Goal: Information Seeking & Learning: Understand process/instructions

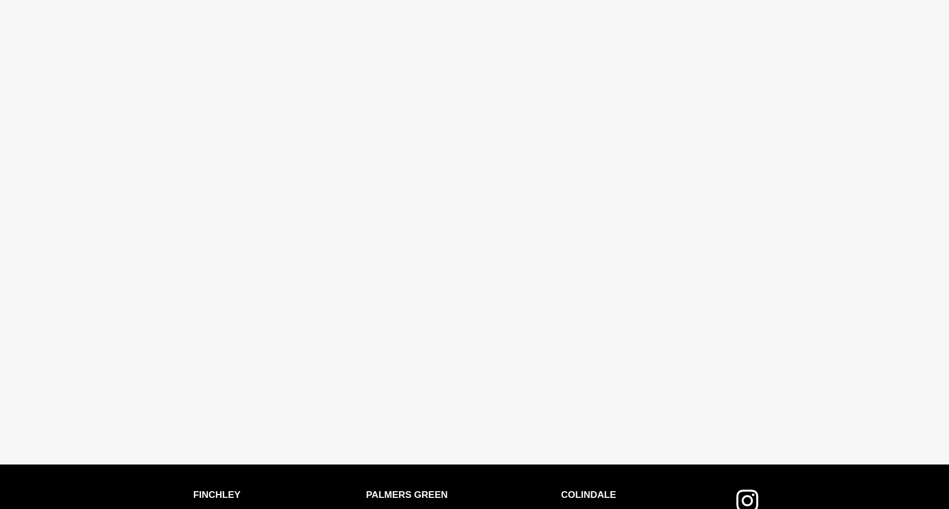
scroll to position [2430, 0]
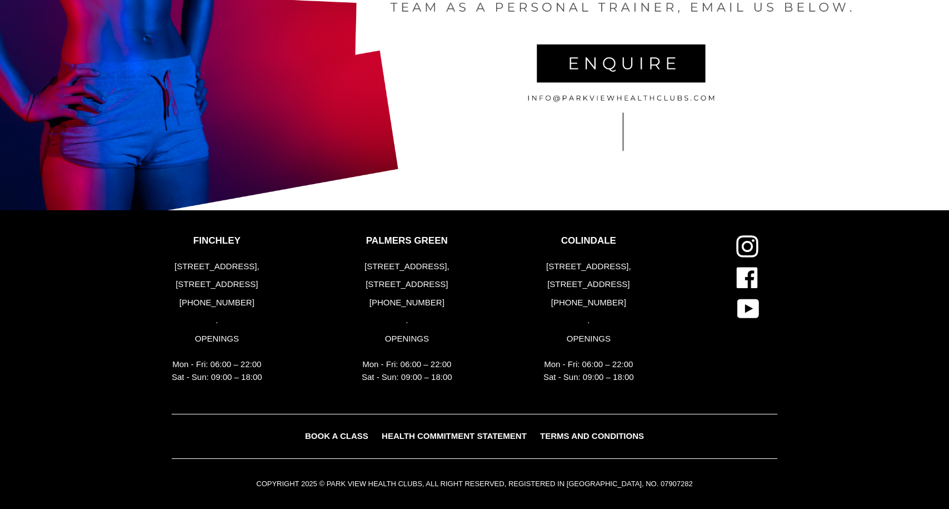
click at [557, 432] on span "TERMS AND CONDITIONS" at bounding box center [592, 435] width 104 height 9
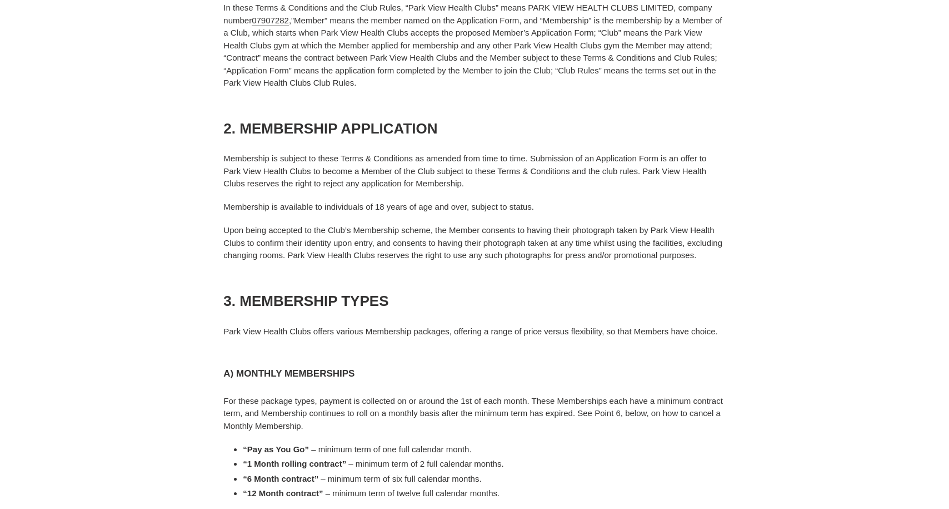
scroll to position [1493, 0]
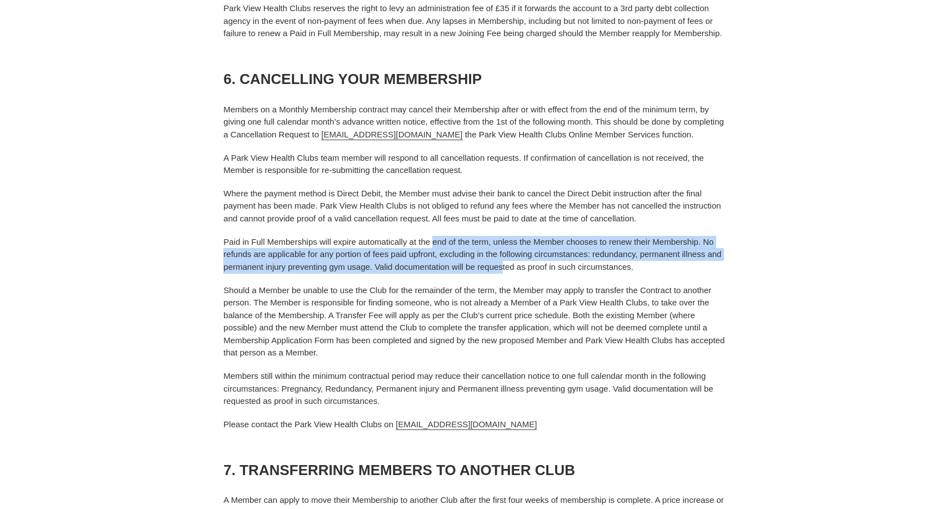
drag, startPoint x: 431, startPoint y: 240, endPoint x: 500, endPoint y: 268, distance: 73.8
click at [501, 268] on p "Paid in Full Memberships will expire automatically at the end of the term, unle…" at bounding box center [474, 255] width 502 height 38
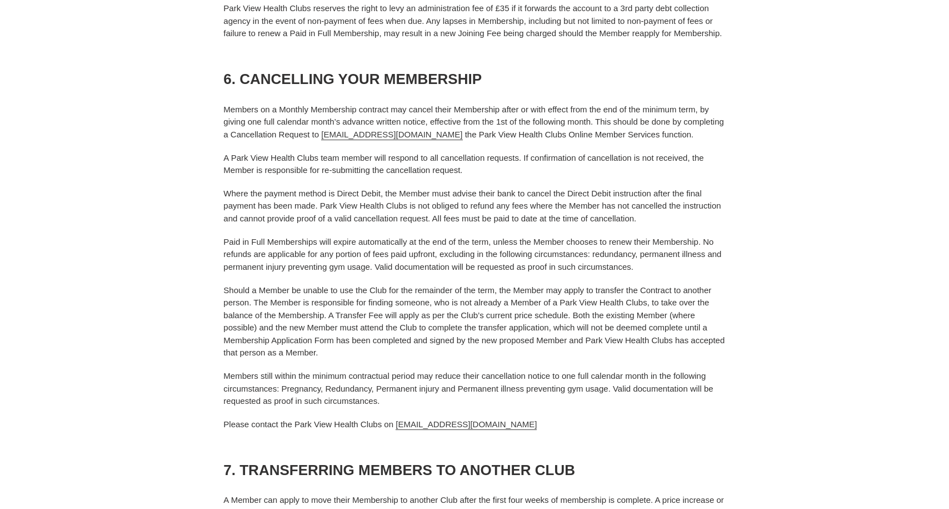
click at [513, 269] on p "Paid in Full Memberships will expire automatically at the end of the term, unle…" at bounding box center [474, 255] width 502 height 38
drag, startPoint x: 444, startPoint y: 246, endPoint x: 501, endPoint y: 270, distance: 62.0
click at [502, 270] on p "Paid in Full Memberships will expire automatically at the end of the term, unle…" at bounding box center [474, 255] width 502 height 38
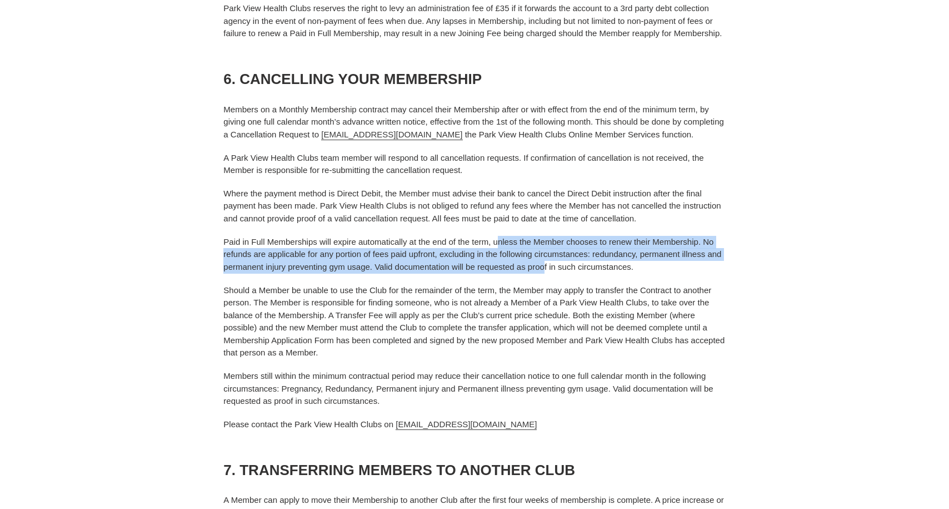
drag, startPoint x: 497, startPoint y: 245, endPoint x: 543, endPoint y: 271, distance: 52.5
click at [544, 271] on p "Paid in Full Memberships will expire automatically at the end of the term, unle…" at bounding box center [474, 255] width 502 height 38
click at [543, 271] on p "Paid in Full Memberships will expire automatically at the end of the term, unle…" at bounding box center [474, 255] width 502 height 38
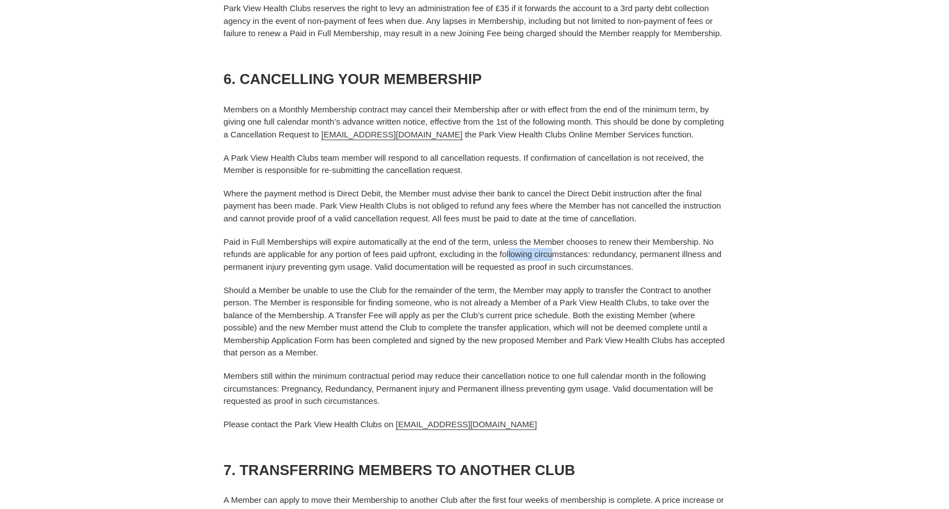
drag, startPoint x: 508, startPoint y: 251, endPoint x: 551, endPoint y: 260, distance: 44.3
click at [552, 260] on p "Paid in Full Memberships will expire automatically at the end of the term, unle…" at bounding box center [474, 255] width 502 height 38
click at [566, 261] on p "Paid in Full Memberships will expire automatically at the end of the term, unle…" at bounding box center [474, 255] width 502 height 38
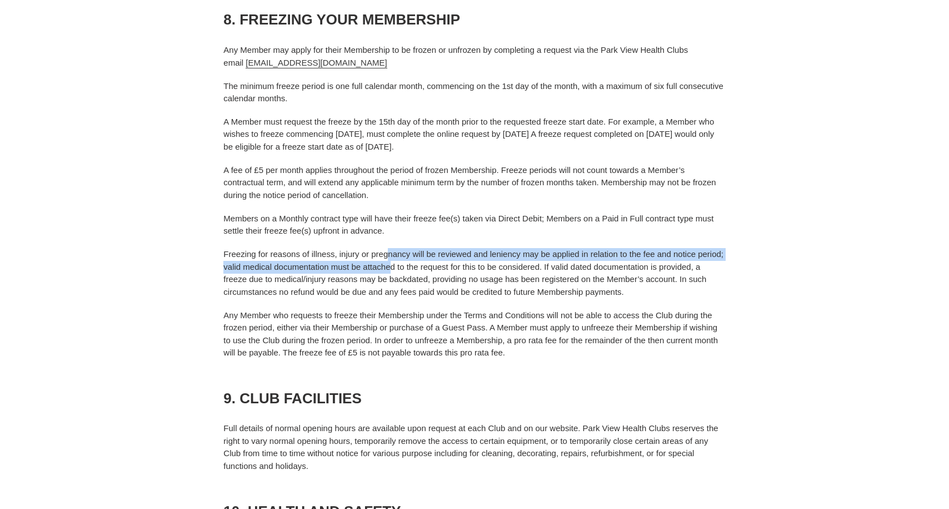
click at [389, 261] on p "Freezing for reasons of illness, injury or pregnancy will be reviewed and lenie…" at bounding box center [474, 273] width 502 height 50
drag, startPoint x: 351, startPoint y: 250, endPoint x: 460, endPoint y: 270, distance: 111.4
click at [460, 270] on p "Freezing for reasons of illness, injury or pregnancy will be reviewed and lenie…" at bounding box center [474, 273] width 502 height 50
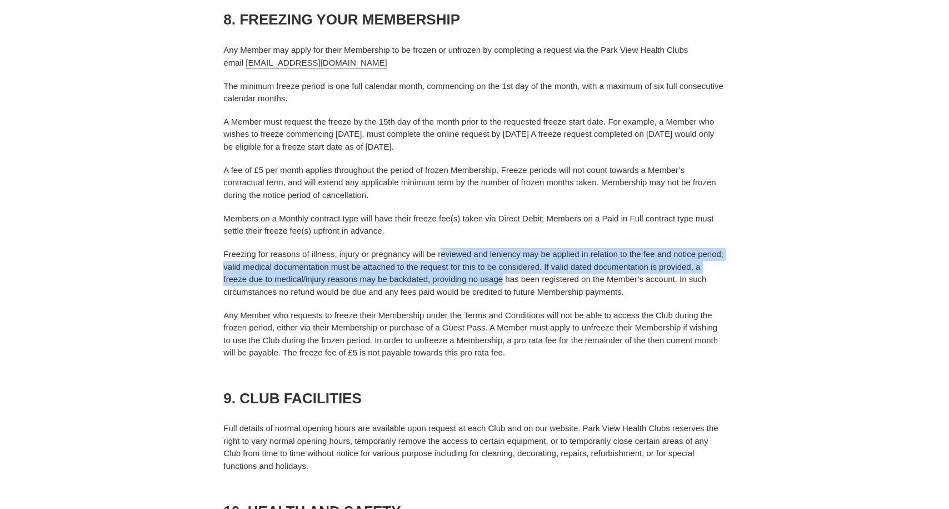
drag, startPoint x: 442, startPoint y: 249, endPoint x: 503, endPoint y: 282, distance: 68.9
click at [503, 282] on p "Freezing for reasons of illness, injury or pregnancy will be reviewed and lenie…" at bounding box center [474, 273] width 502 height 50
click at [501, 281] on p "Freezing for reasons of illness, injury or pregnancy will be reviewed and lenie…" at bounding box center [474, 273] width 502 height 50
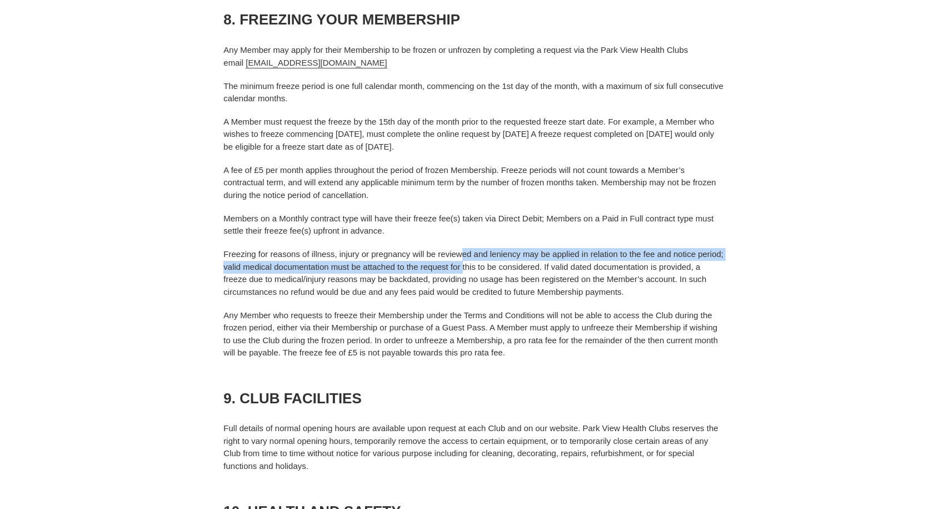
drag, startPoint x: 463, startPoint y: 271, endPoint x: 463, endPoint y: 257, distance: 13.9
click at [463, 257] on p "Freezing for reasons of illness, injury or pregnancy will be reviewed and lenie…" at bounding box center [474, 273] width 502 height 50
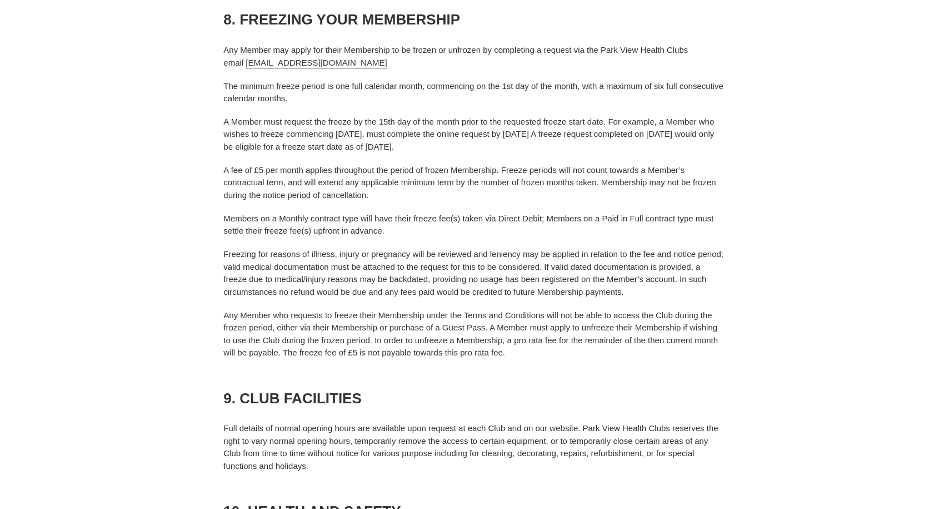
click at [561, 277] on p "Freezing for reasons of illness, injury or pregnancy will be reviewed and lenie…" at bounding box center [474, 273] width 502 height 50
drag, startPoint x: 553, startPoint y: 268, endPoint x: 609, endPoint y: 290, distance: 59.5
click at [609, 289] on p "Freezing for reasons of illness, injury or pregnancy will be reviewed and lenie…" at bounding box center [474, 273] width 502 height 50
click at [609, 290] on p "Freezing for reasons of illness, injury or pregnancy will be reviewed and lenie…" at bounding box center [474, 273] width 502 height 50
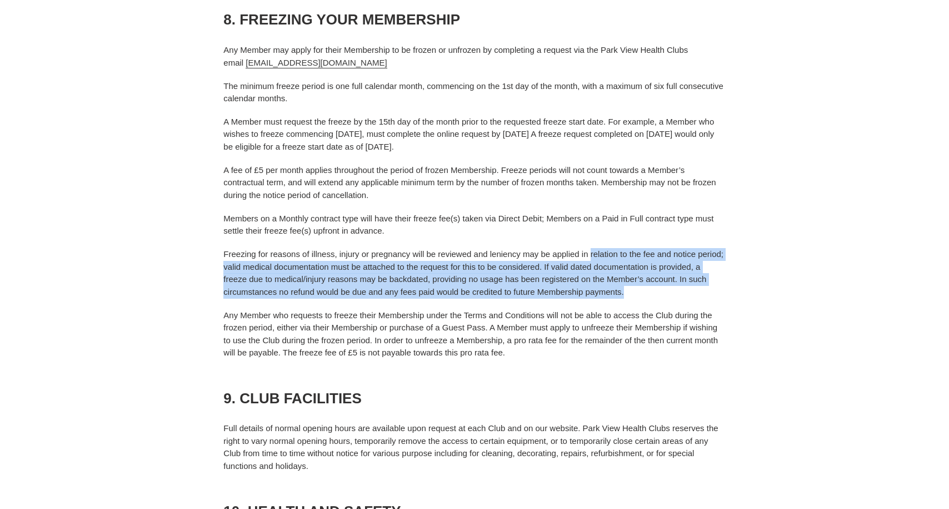
drag, startPoint x: 640, startPoint y: 293, endPoint x: 590, endPoint y: 259, distance: 60.7
click at [590, 259] on p "Freezing for reasons of illness, injury or pregnancy will be reviewed and lenie…" at bounding box center [474, 273] width 502 height 50
click at [632, 287] on p "Freezing for reasons of illness, injury or pregnancy will be reviewed and lenie…" at bounding box center [474, 273] width 502 height 50
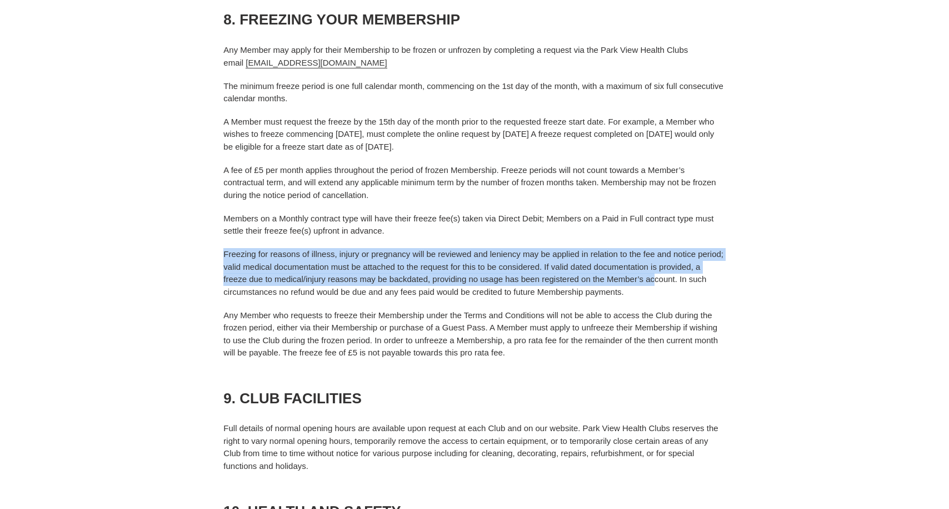
drag, startPoint x: 653, startPoint y: 283, endPoint x: 212, endPoint y: 250, distance: 442.0
click at [212, 250] on div "PARK VIEW HEALTH CLUBS MEMBERSHIP CONDITIONS 1. GENERAL TERMS AND CONDITIONS In…" at bounding box center [466, 30] width 519 height 4027
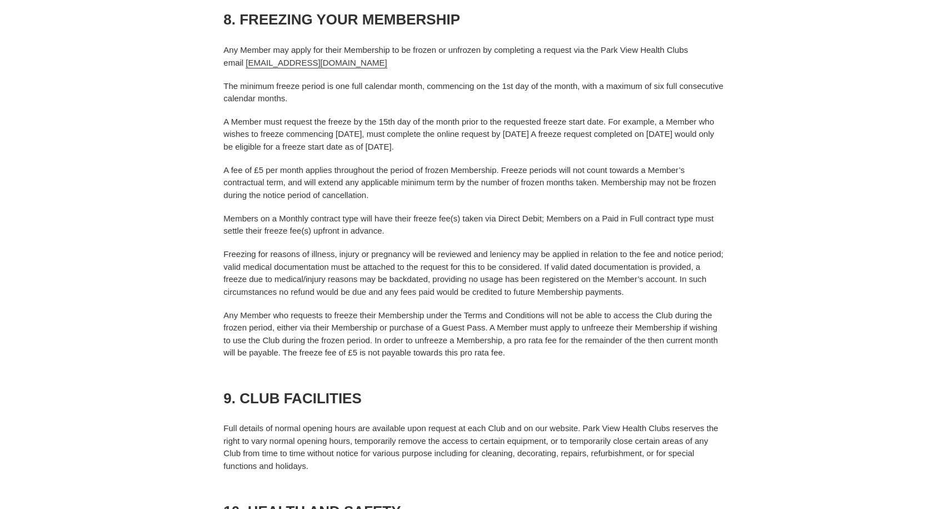
click at [224, 255] on p "Freezing for reasons of illness, injury or pregnancy will be reviewed and lenie…" at bounding box center [474, 273] width 502 height 50
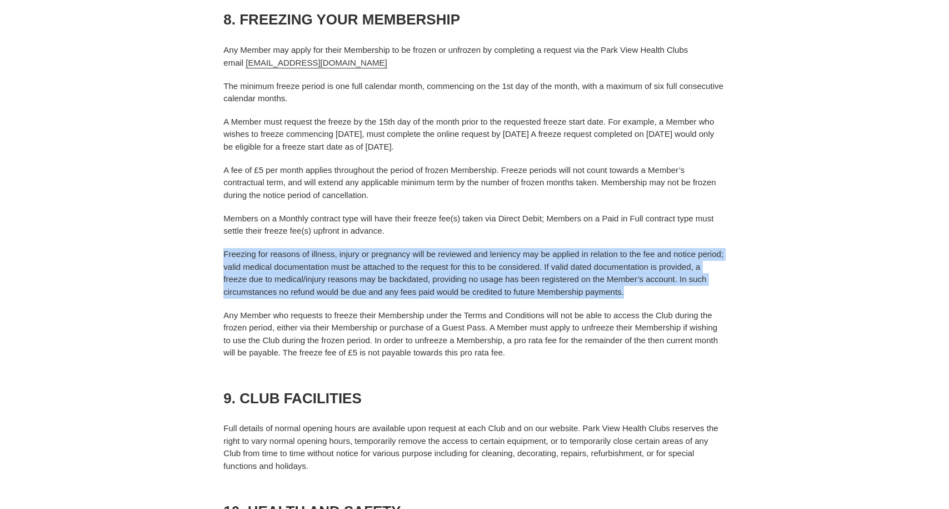
drag, startPoint x: 222, startPoint y: 253, endPoint x: 641, endPoint y: 290, distance: 420.1
click at [641, 290] on div "PARK VIEW HEALTH CLUBS MEMBERSHIP CONDITIONS 1. GENERAL TERMS AND CONDITIONS In…" at bounding box center [466, 30] width 519 height 4027
